Goal: Information Seeking & Learning: Learn about a topic

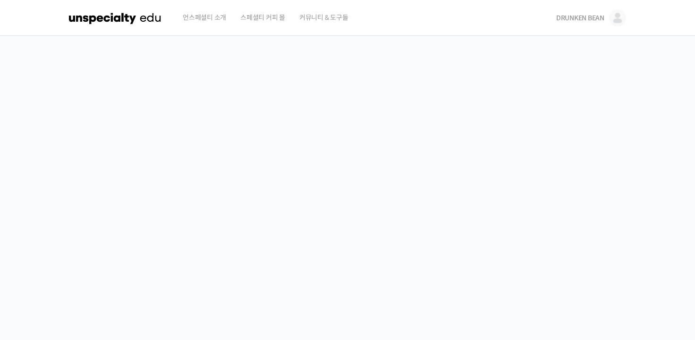
click at [589, 17] on span "DRUNKEN BEAN" at bounding box center [580, 18] width 48 height 9
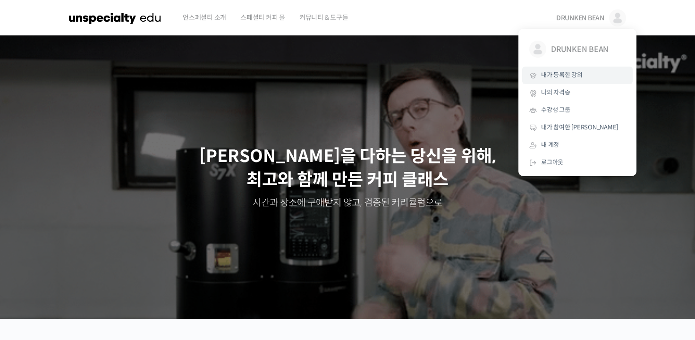
click at [563, 78] on span "내가 등록한 강의" at bounding box center [562, 75] width 42 height 8
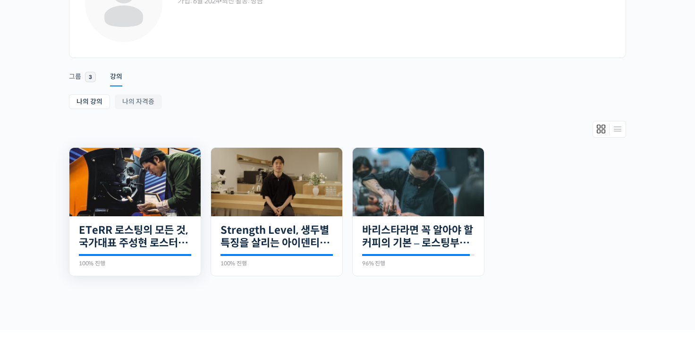
click at [166, 170] on img at bounding box center [134, 182] width 131 height 68
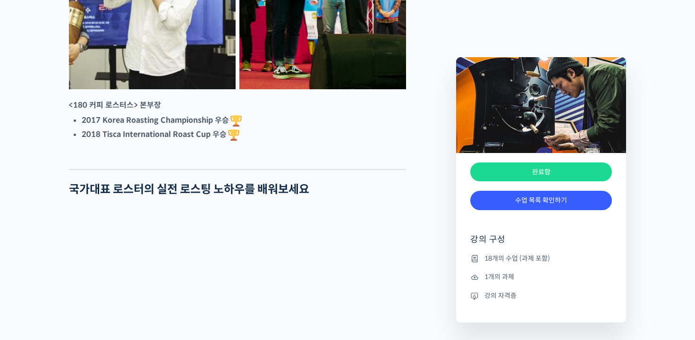
scroll to position [944, 0]
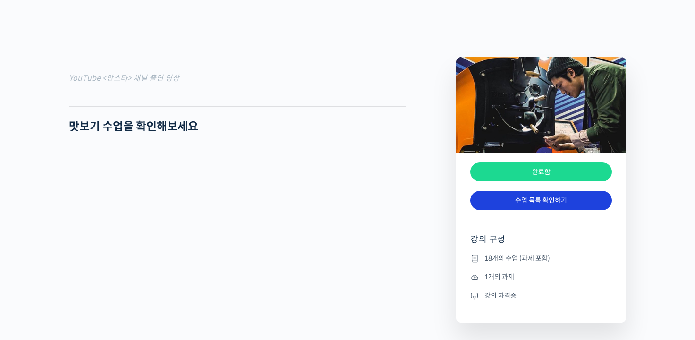
click at [531, 199] on link "수업 목록 확인하기" at bounding box center [541, 200] width 142 height 19
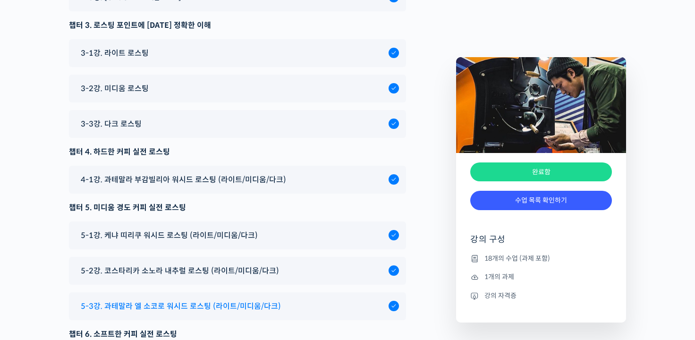
scroll to position [5691, 0]
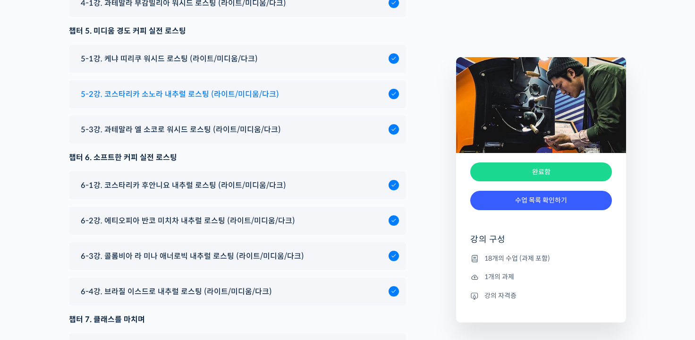
click at [284, 108] on div "5-2강. 코스타리카 소노라 내추럴 로스팅 (라이트/미디움/다크)" at bounding box center [237, 94] width 337 height 28
click at [276, 101] on div "5-2강. 코스타리카 소노라 내추럴 로스팅 (라이트/미디움/다크)" at bounding box center [232, 94] width 313 height 13
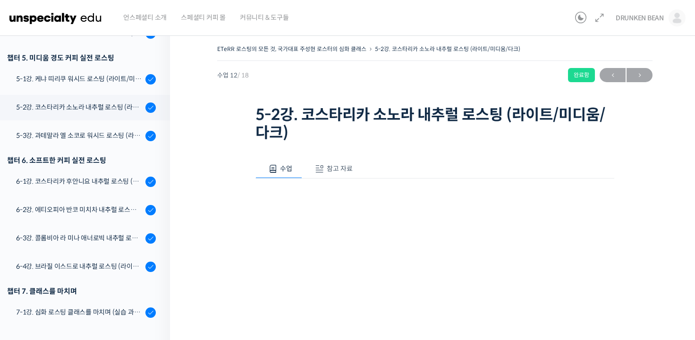
click at [346, 168] on span "참고 자료" at bounding box center [340, 168] width 26 height 9
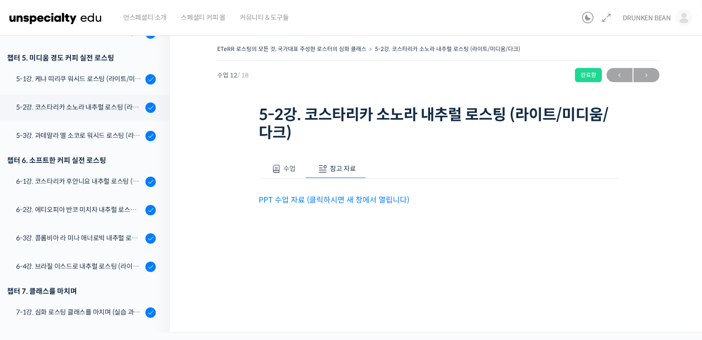
click at [378, 196] on link "PPT 수업 자료 (클릭하시면 새 창에서 열립니다)" at bounding box center [334, 200] width 151 height 10
click at [109, 238] on div "6-3강. 콜롬비아 라 미나 애너로빅 내추럴 로스팅 (라이트/미디움/다크)" at bounding box center [79, 238] width 127 height 10
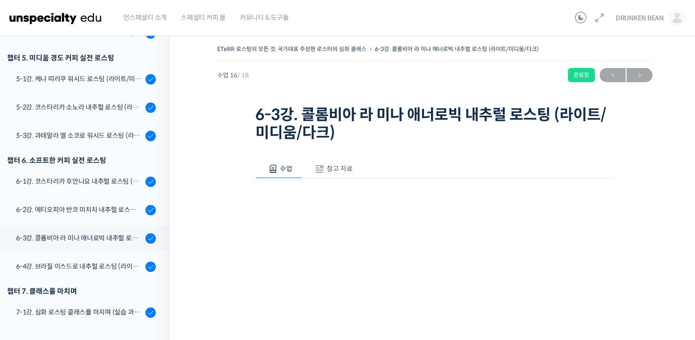
click at [340, 166] on span "참고 자료" at bounding box center [340, 168] width 26 height 9
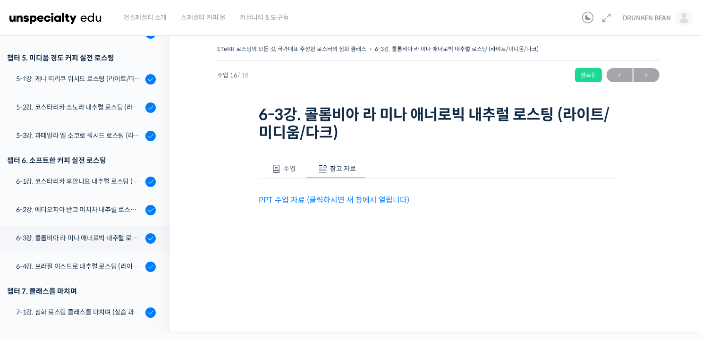
click at [378, 198] on link "PPT 수업 자료 (클릭하시면 새 창에서 열립니다)" at bounding box center [334, 200] width 151 height 10
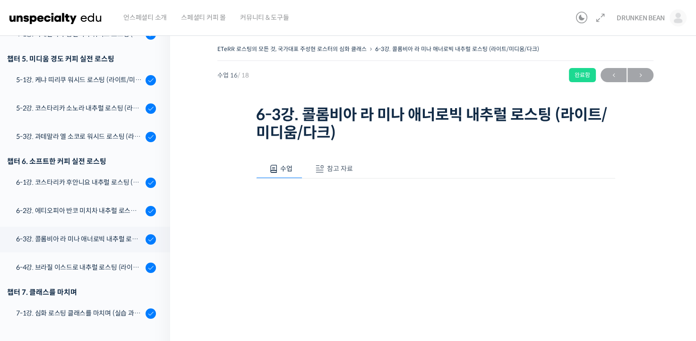
drag, startPoint x: 0, startPoint y: 0, endPoint x: 327, endPoint y: 169, distance: 368.1
click at [327, 169] on span "참고 자료" at bounding box center [340, 168] width 26 height 9
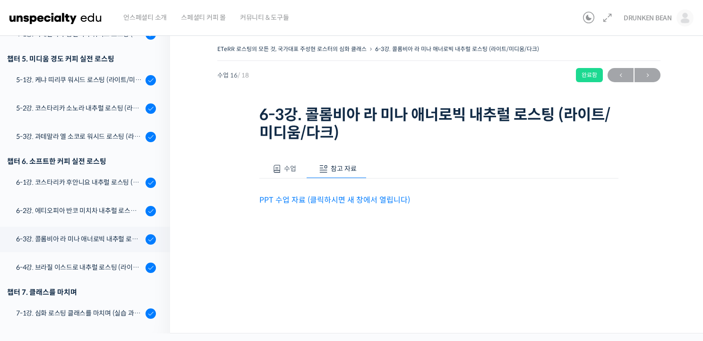
click at [360, 202] on link "PPT 수업 자료 (클릭하시면 새 창에서 열립니다)" at bounding box center [334, 200] width 151 height 10
